Goal: Find specific page/section: Find specific page/section

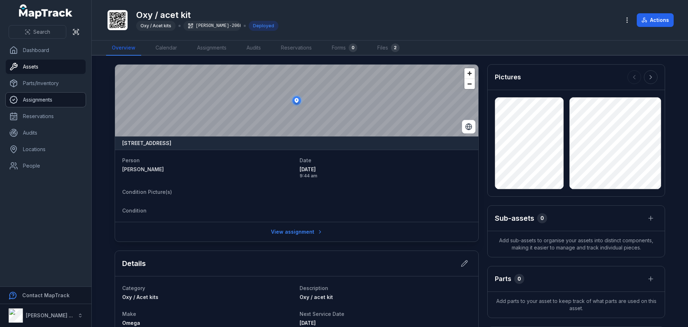
click at [41, 101] on link "Assignments" at bounding box center [46, 100] width 80 height 14
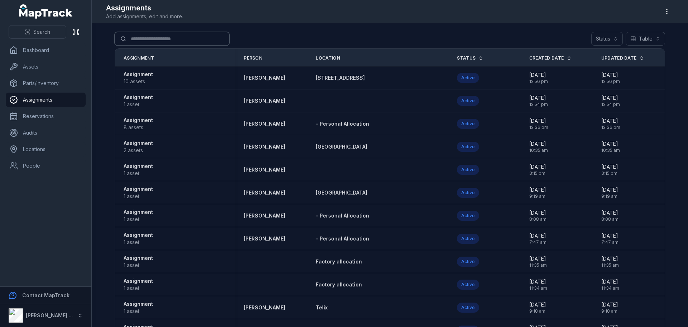
click at [142, 37] on input "Search for assignments" at bounding box center [172, 39] width 115 height 14
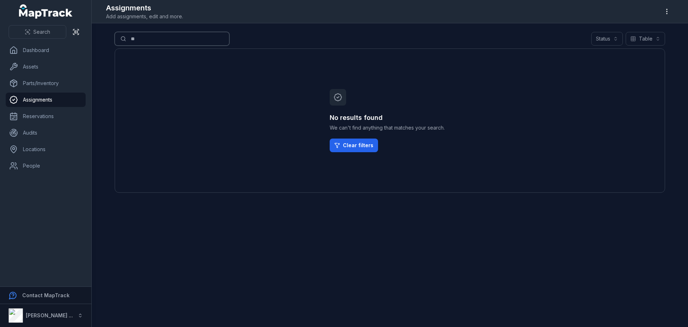
type input "*"
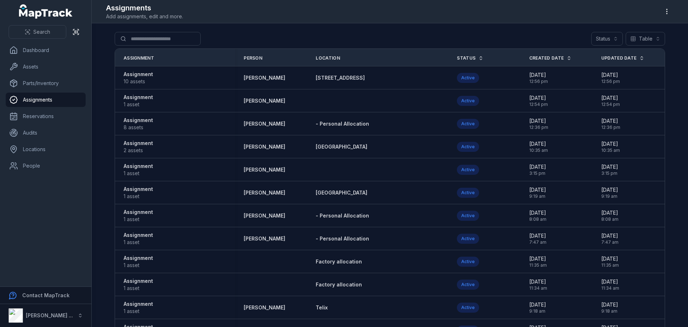
drag, startPoint x: 9, startPoint y: 106, endPoint x: 309, endPoint y: 21, distance: 312.3
click at [309, 21] on header "Toggle Navigation Assignments Add assignments, edit and more." at bounding box center [390, 11] width 597 height 23
click at [34, 52] on link "Dashboard" at bounding box center [46, 50] width 80 height 14
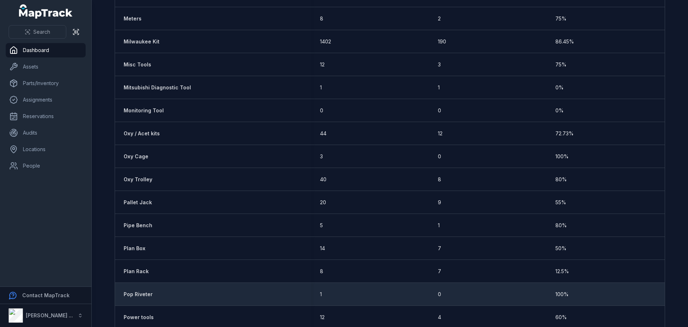
scroll to position [1542, 0]
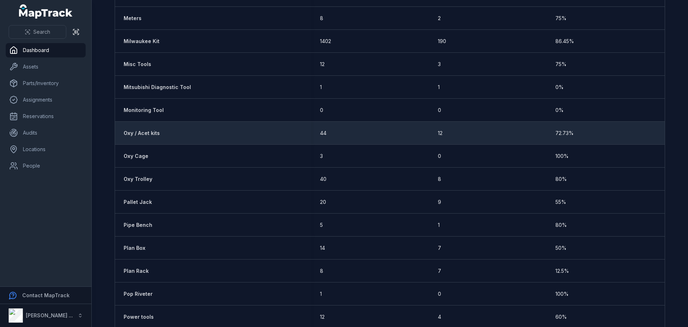
click at [140, 133] on strong "Oxy / Acet kits" at bounding box center [142, 132] width 36 height 7
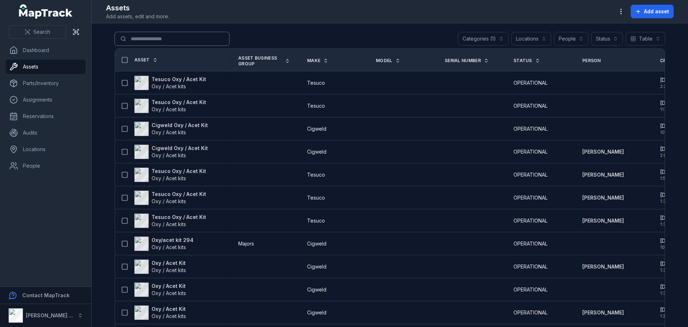
click at [157, 40] on input "Search for assets" at bounding box center [172, 39] width 115 height 14
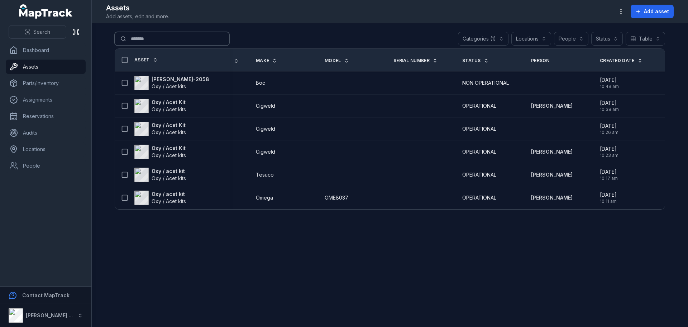
scroll to position [0, 74]
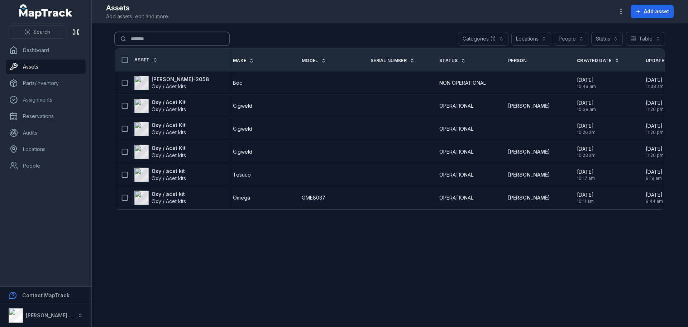
type input "*******"
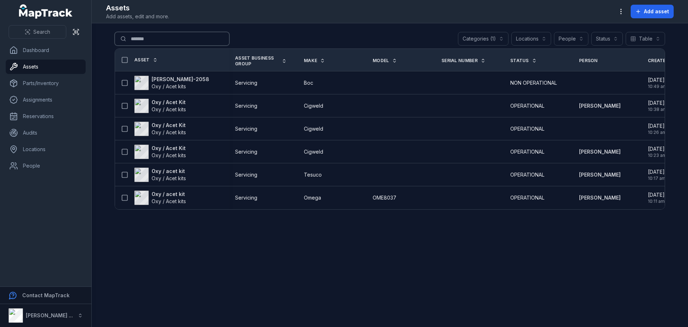
scroll to position [0, 0]
